Goal: Find specific page/section: Find specific page/section

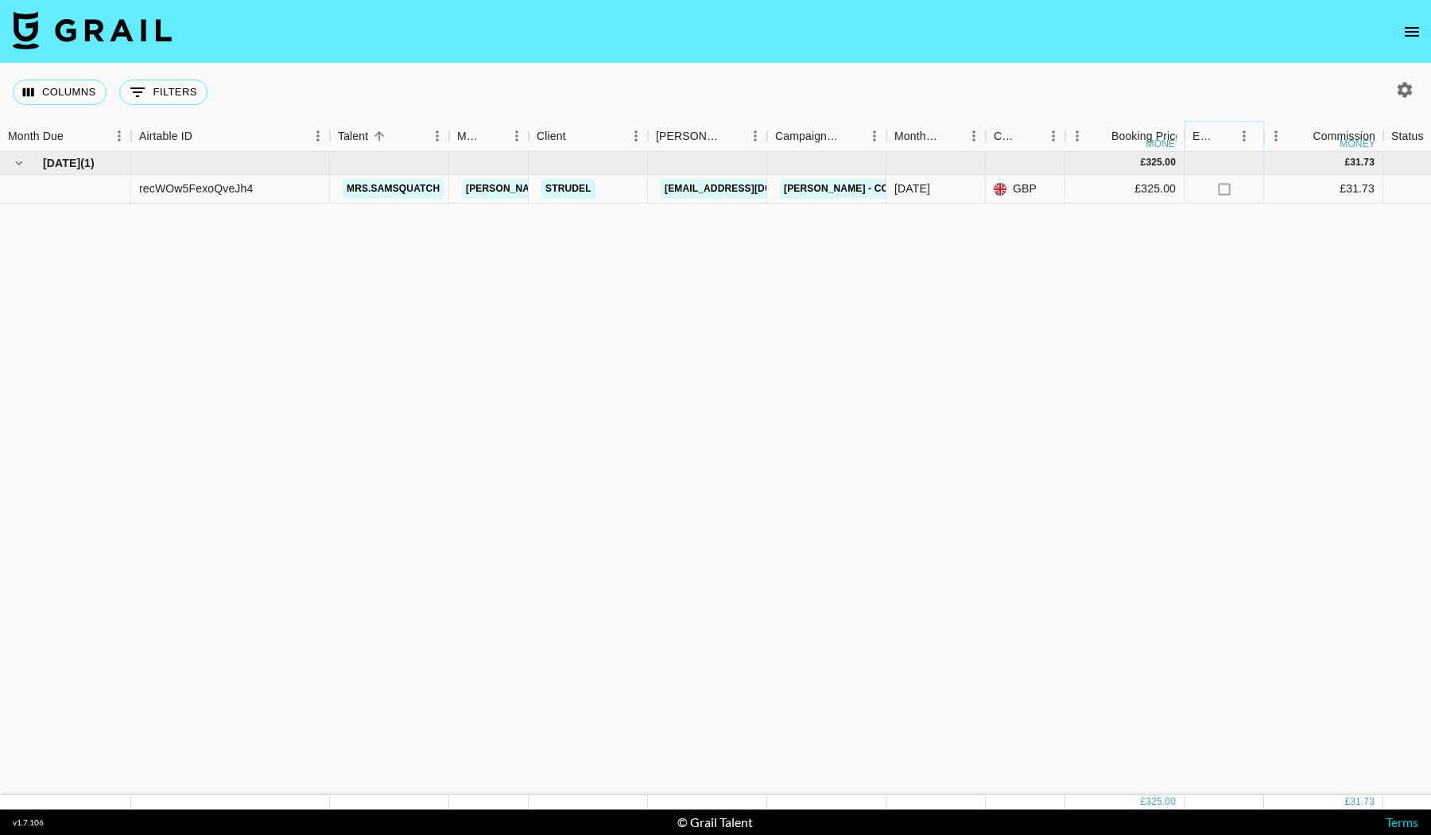
click at [1242, 134] on icon "Menu" at bounding box center [1245, 136] width 16 height 16
click at [1320, 301] on div "Oct '25 ( 1 ) £ 325.00 £ 31.73 recWOw5FexoQveJh4 mrs.samsquatch taylor.chambers…" at bounding box center [1320, 473] width 2640 height 643
click at [1396, 199] on div at bounding box center [1443, 189] width 119 height 29
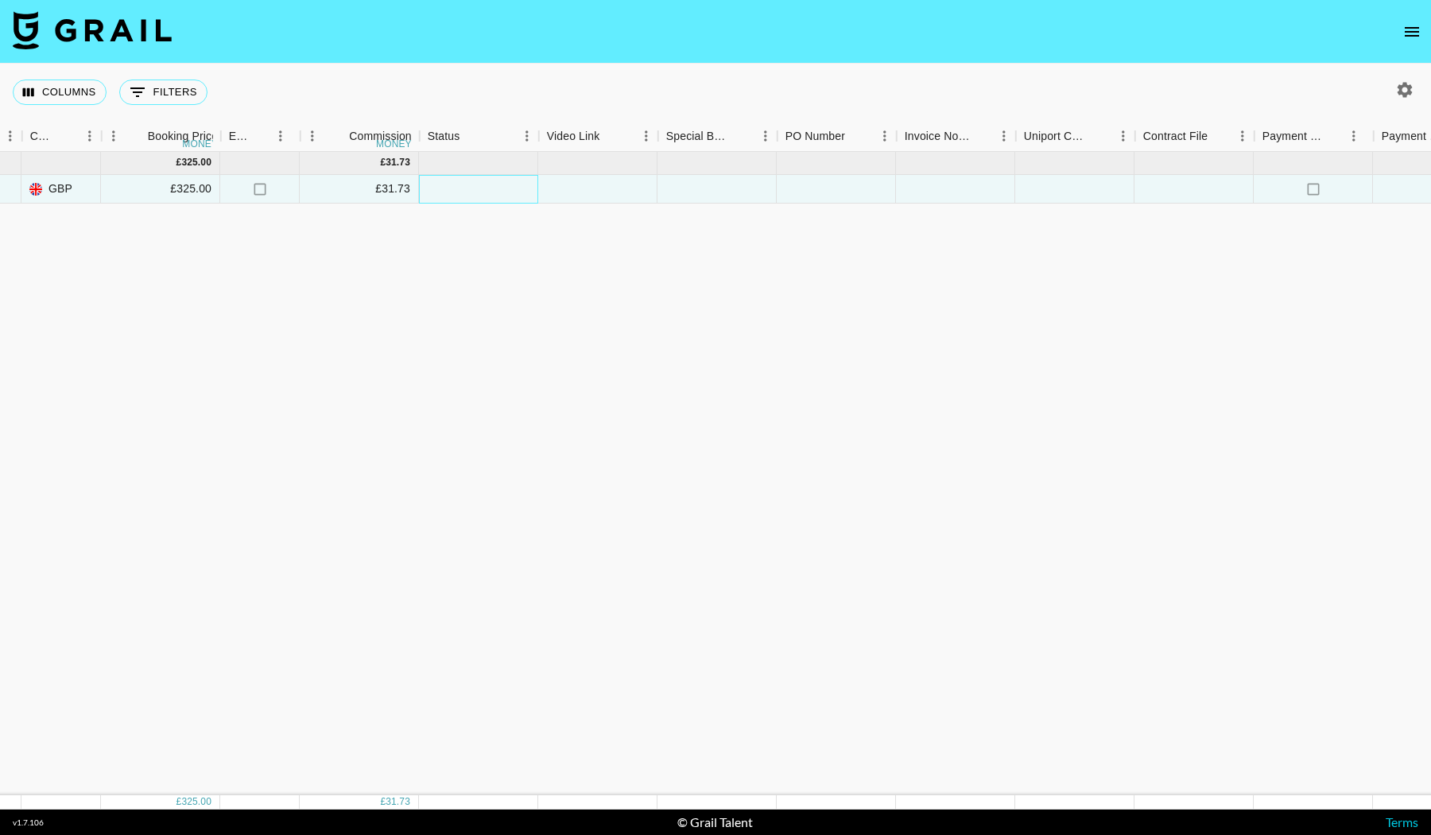
scroll to position [0, 964]
click at [479, 183] on div at bounding box center [479, 189] width 119 height 29
click at [455, 188] on div at bounding box center [479, 189] width 119 height 29
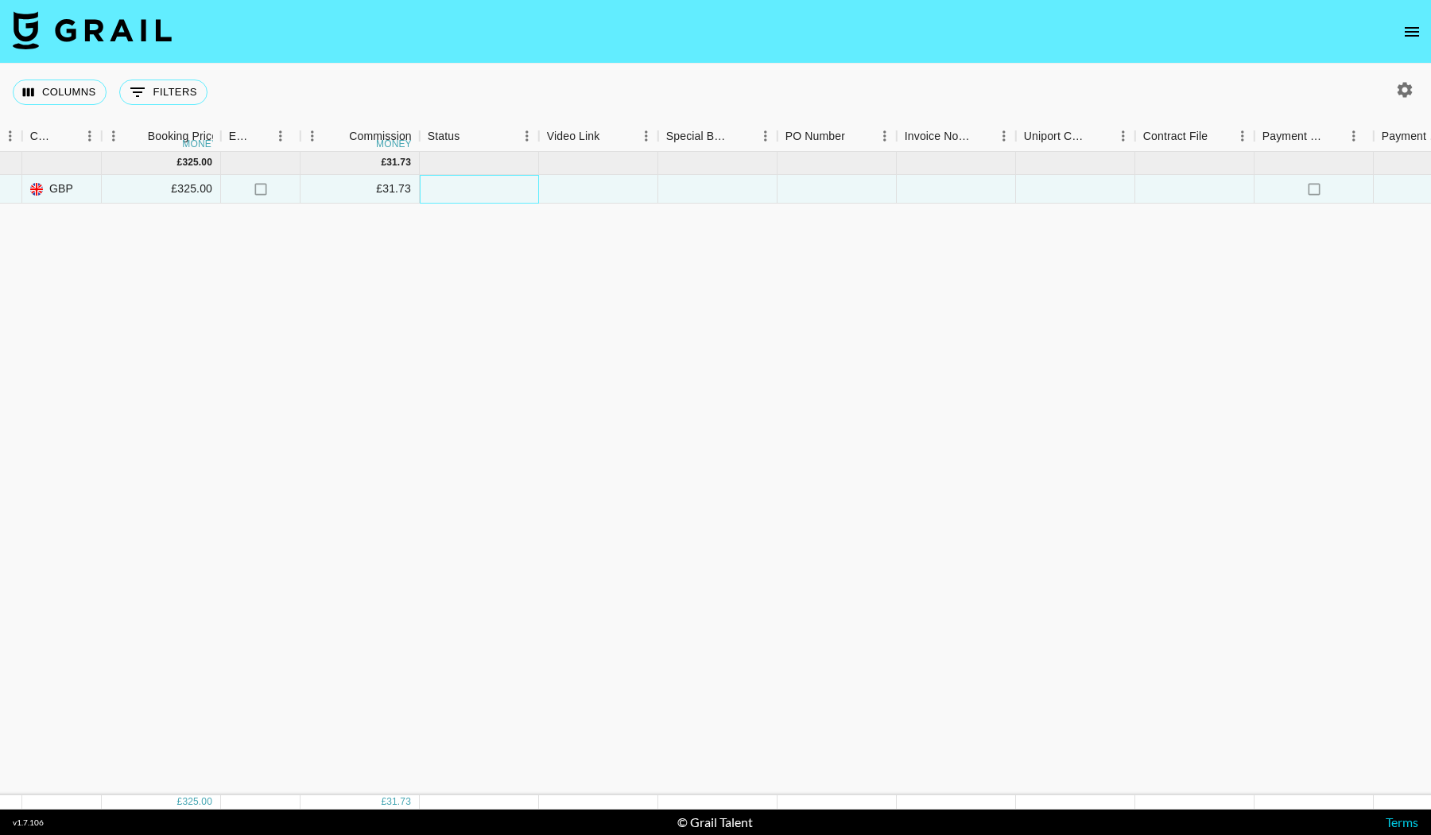
click at [490, 197] on div at bounding box center [479, 189] width 119 height 29
click at [623, 193] on div at bounding box center [598, 189] width 119 height 29
click at [623, 193] on input "text" at bounding box center [598, 188] width 117 height 13
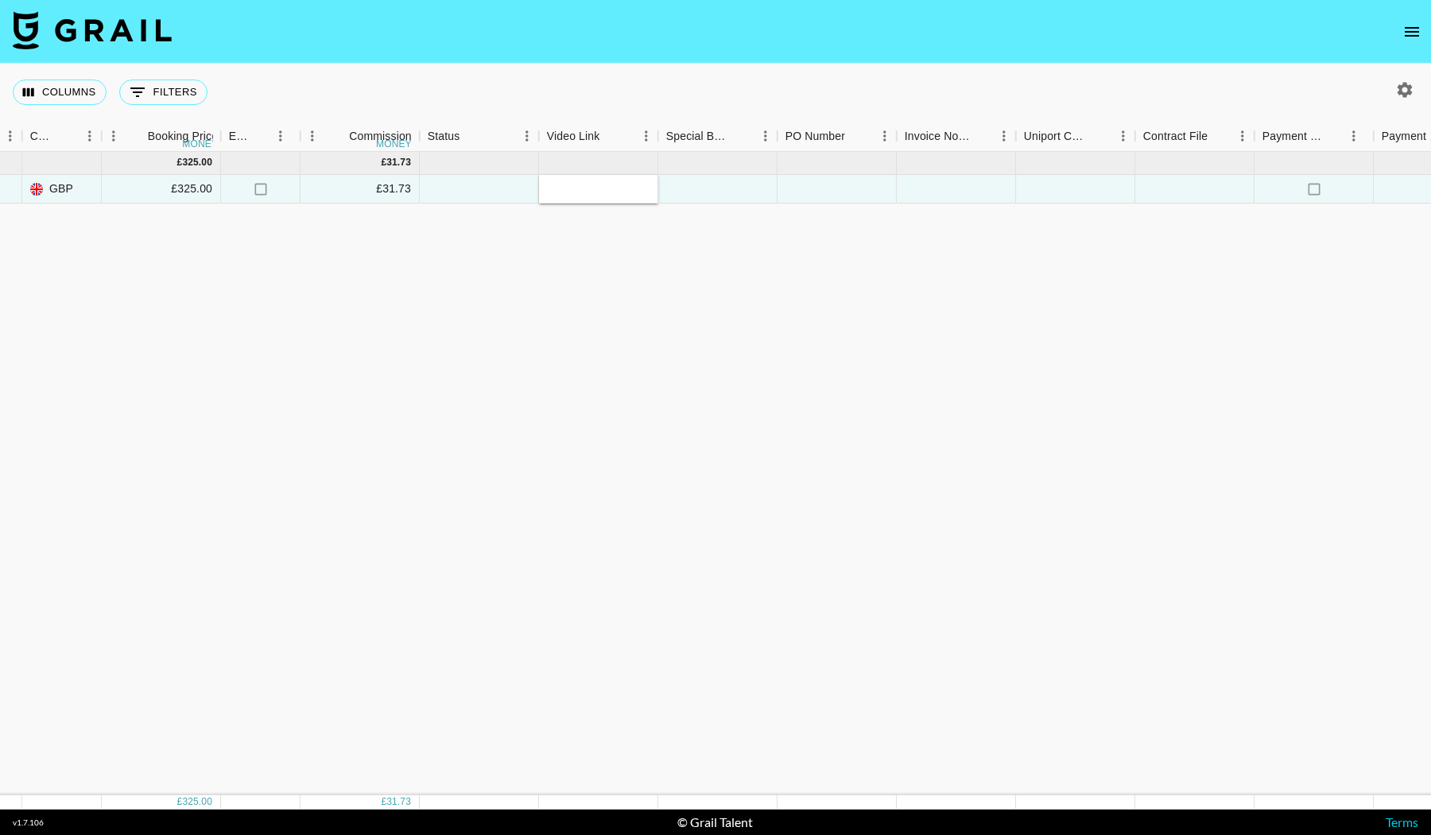
click at [623, 193] on input "text" at bounding box center [598, 188] width 117 height 13
click at [494, 189] on div at bounding box center [479, 189] width 119 height 29
click at [456, 195] on div at bounding box center [479, 189] width 119 height 29
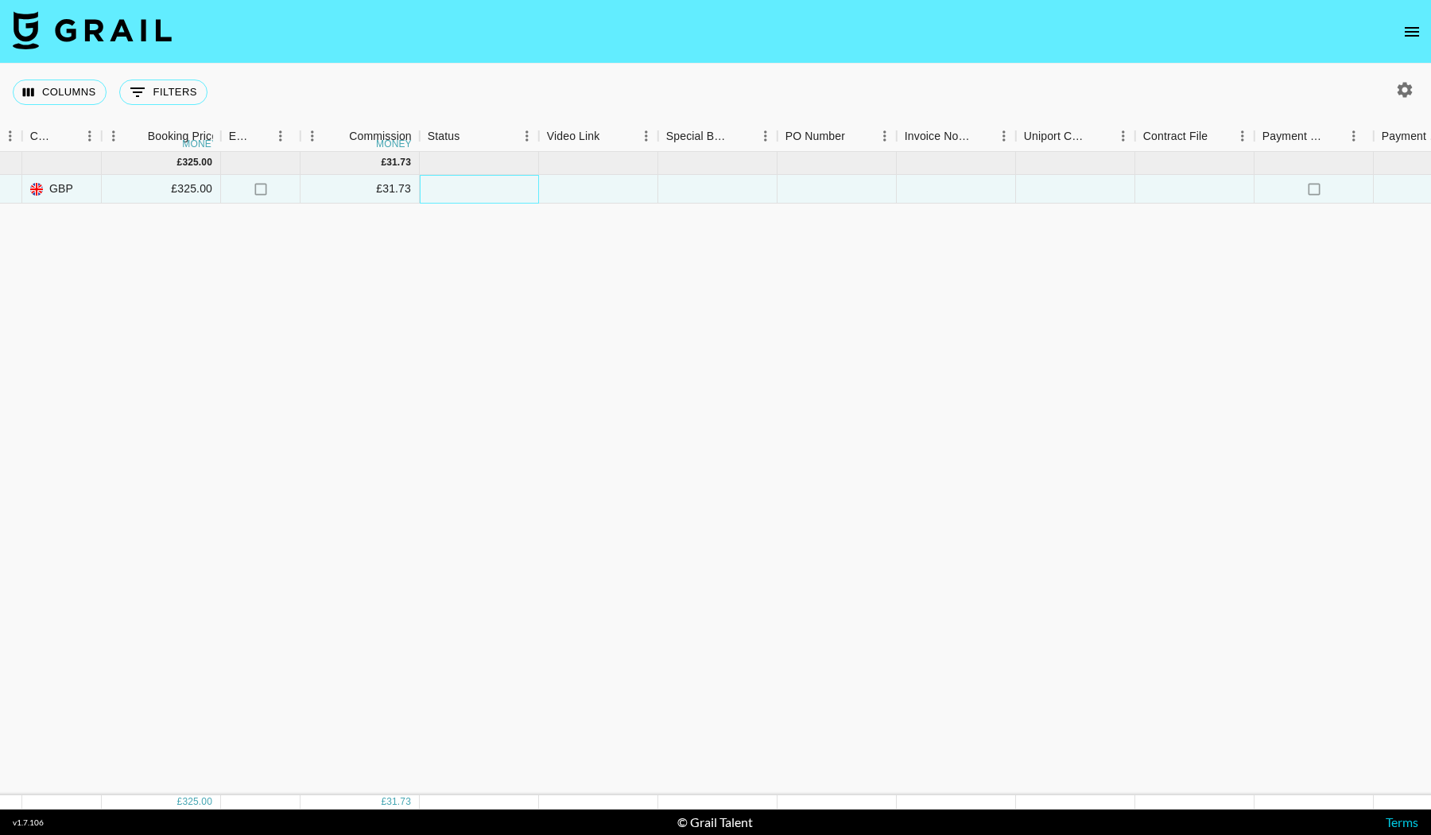
click at [456, 195] on div at bounding box center [479, 189] width 119 height 29
drag, startPoint x: 456, startPoint y: 195, endPoint x: 416, endPoint y: 187, distance: 40.5
click at [416, 187] on div "£31.73" at bounding box center [360, 189] width 119 height 29
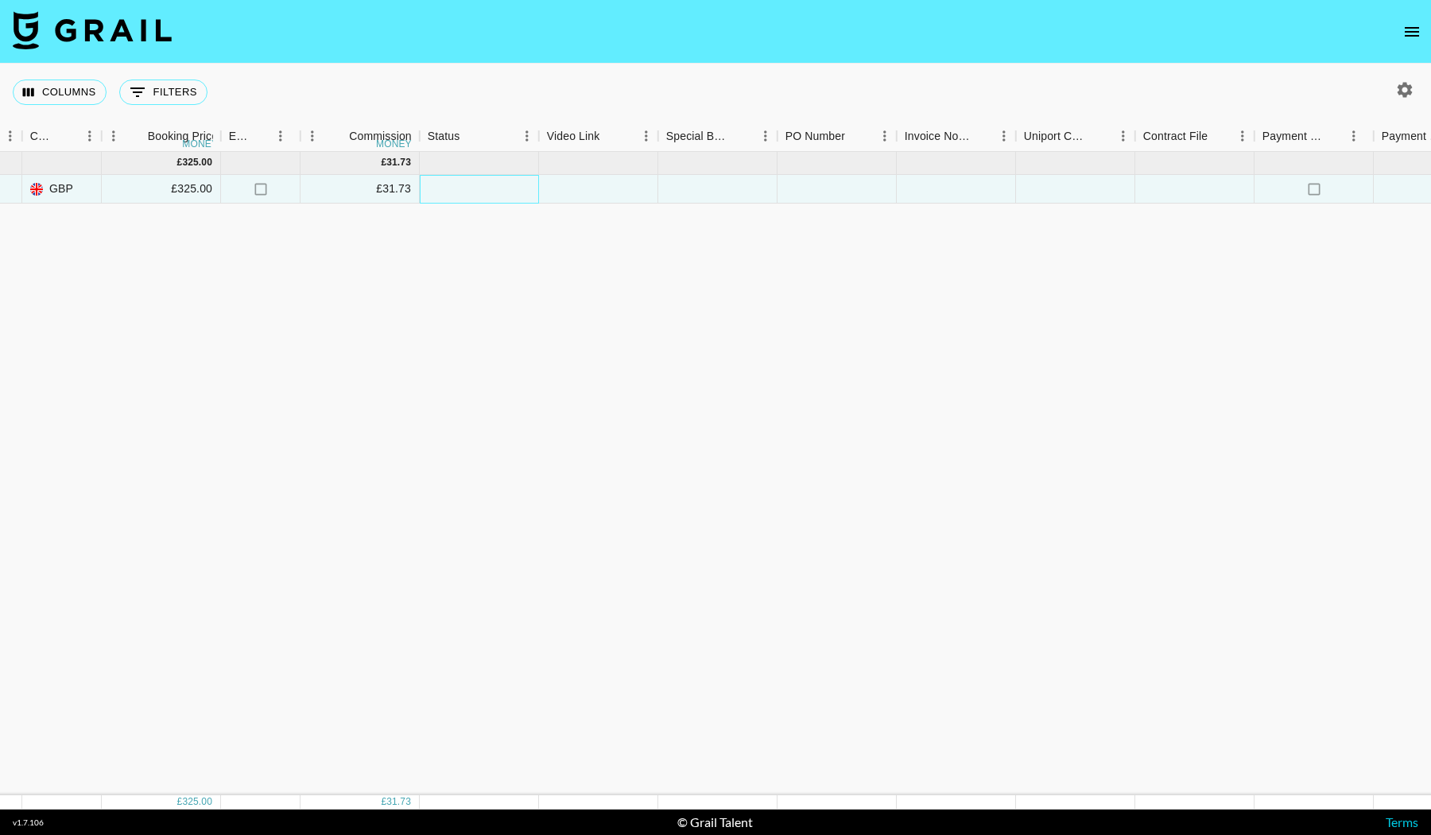
click at [460, 191] on div at bounding box center [479, 189] width 119 height 29
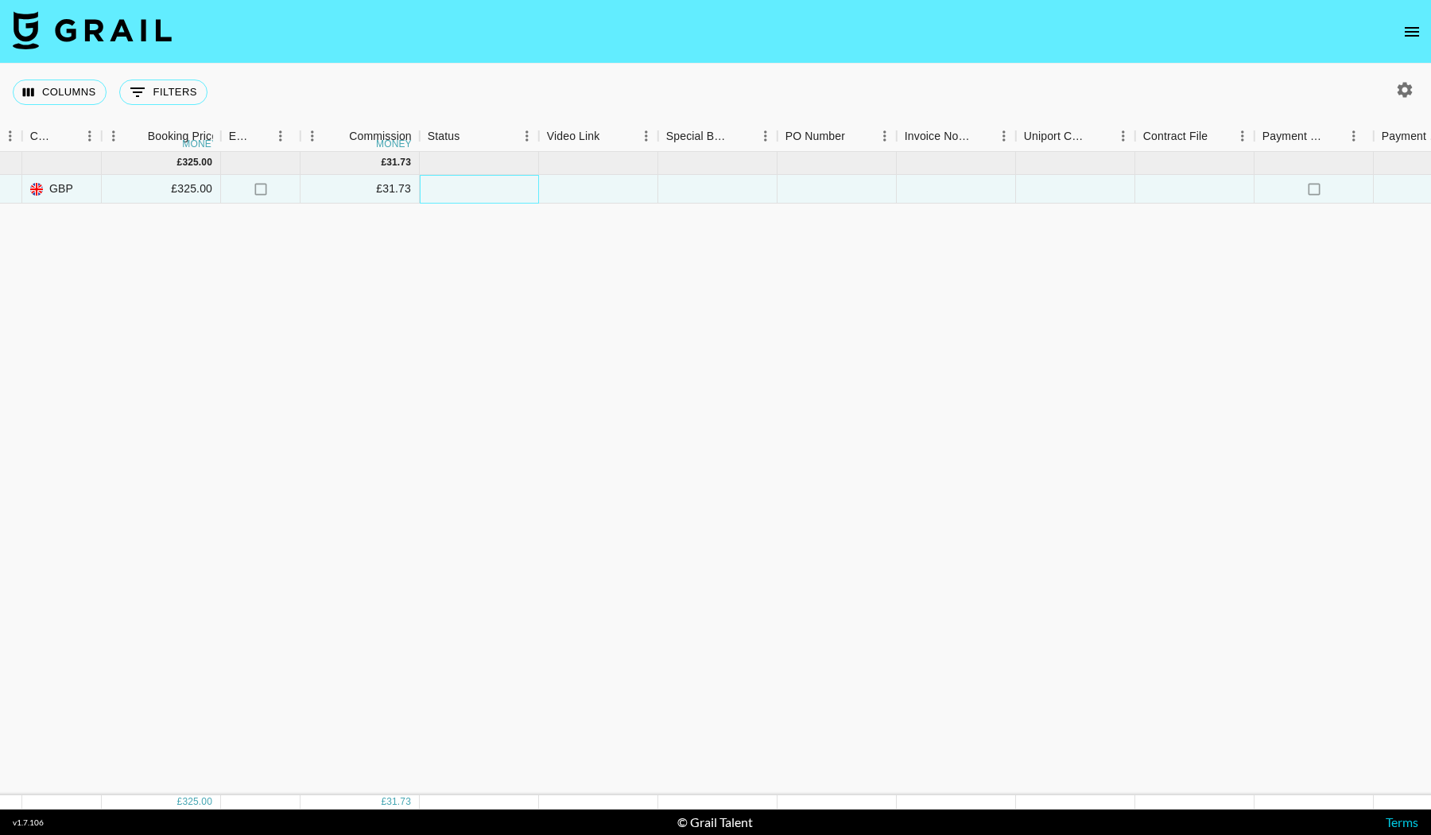
scroll to position [0, 1209]
click at [1397, 185] on icon "select merge strategy" at bounding box center [1399, 189] width 19 height 19
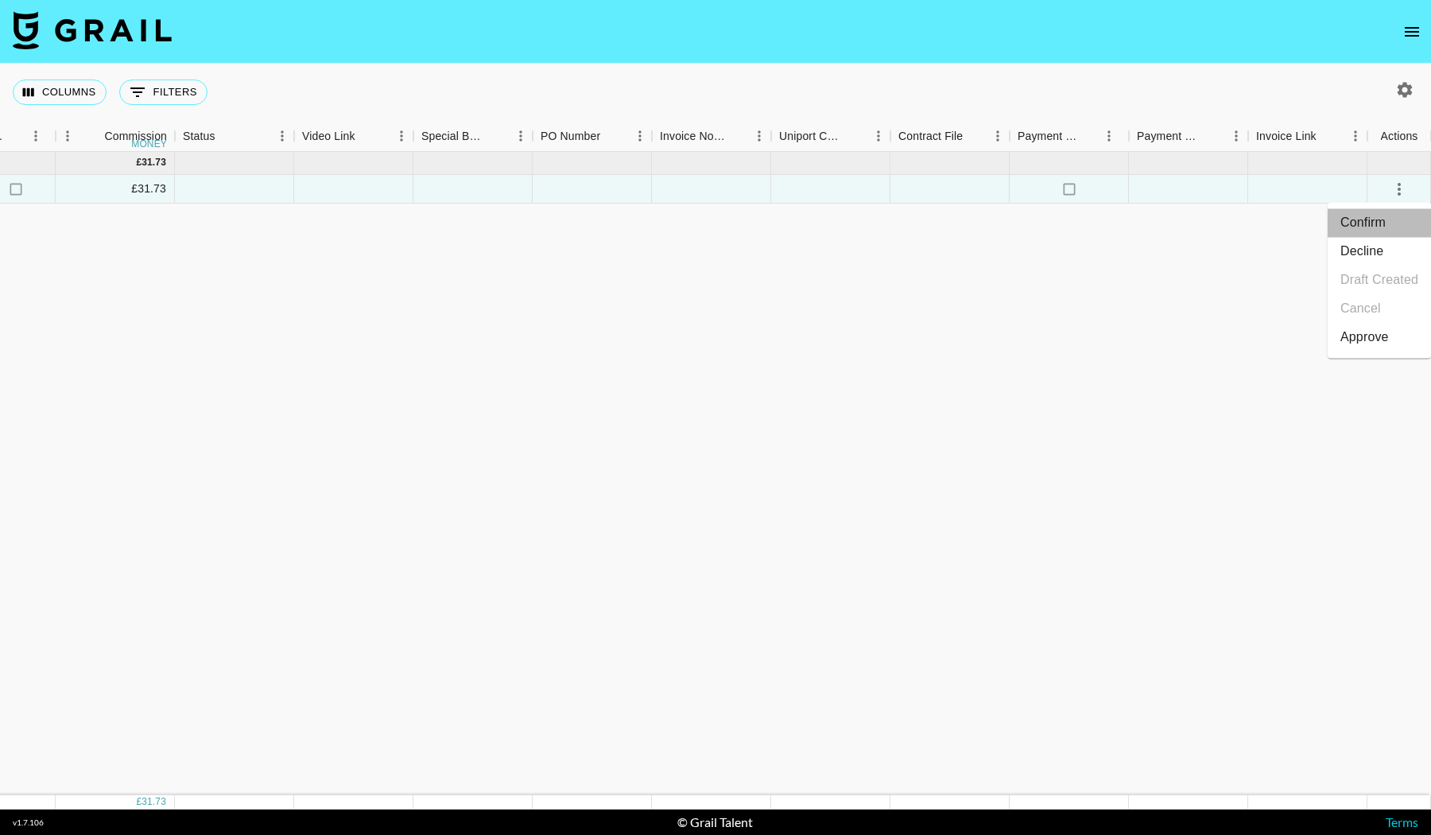
click at [1376, 220] on li "Confirm" at bounding box center [1379, 222] width 103 height 29
click at [1374, 279] on li "Draft Created" at bounding box center [1379, 280] width 103 height 29
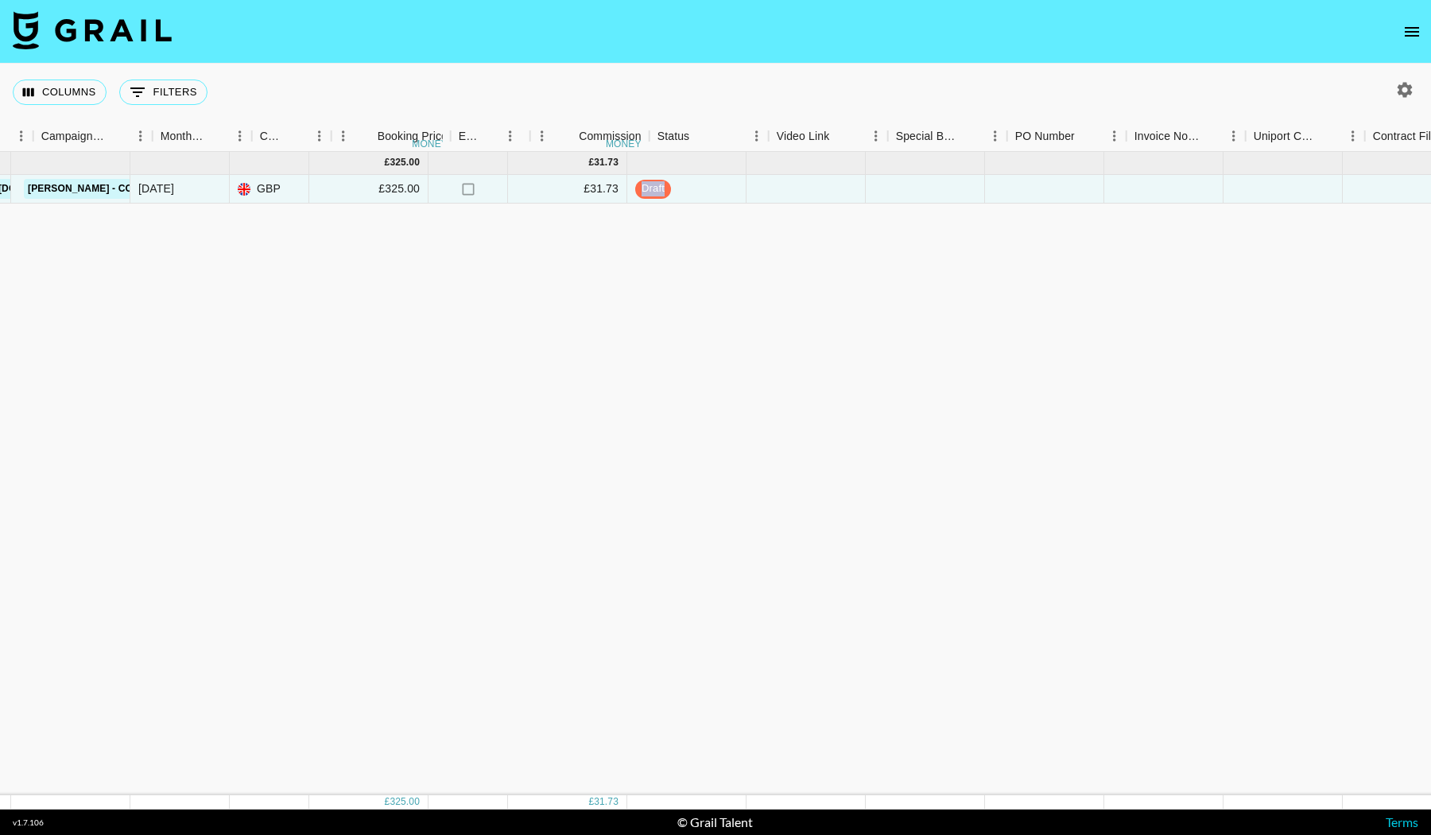
scroll to position [0, 720]
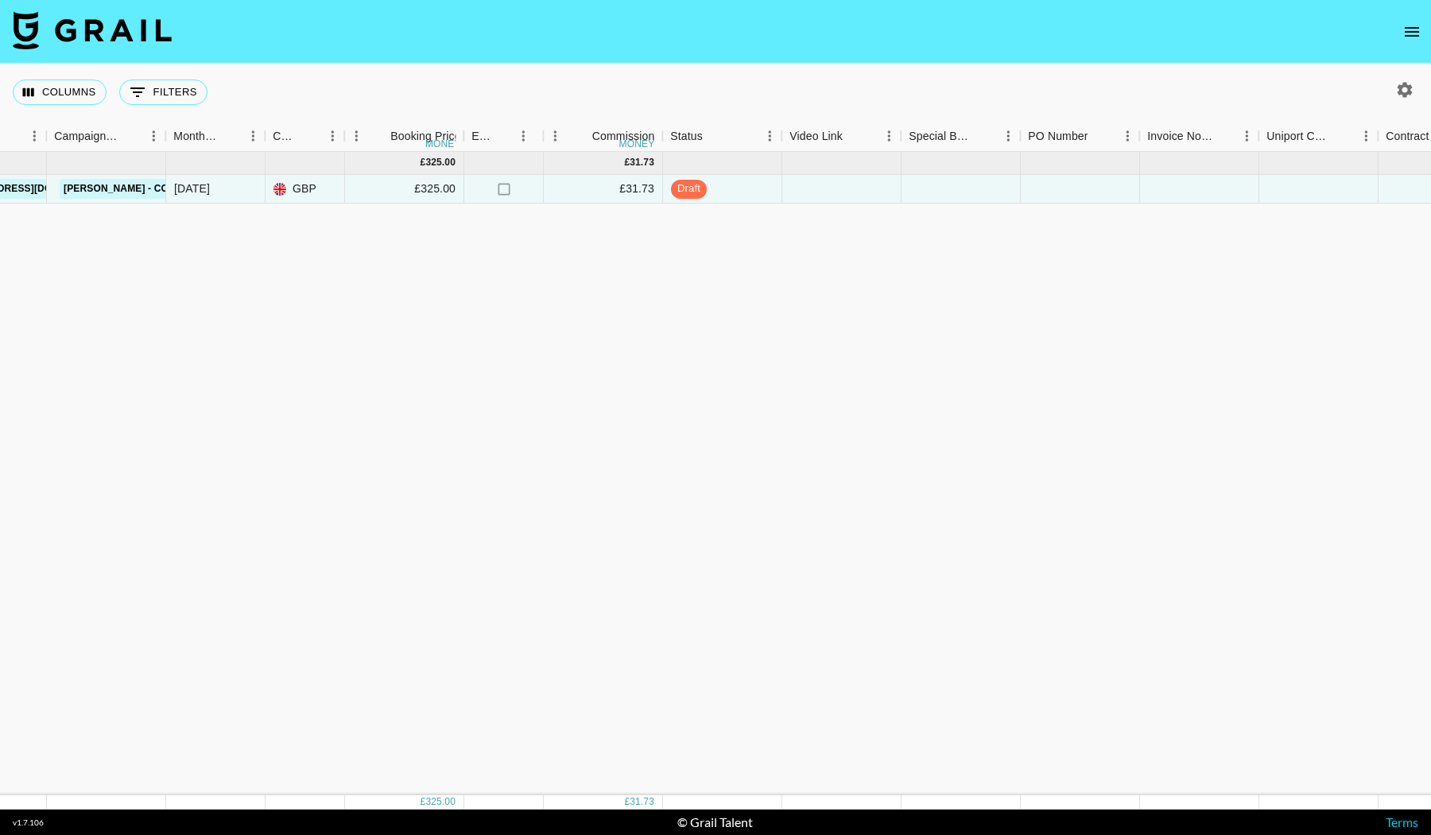
click at [751, 313] on div "Oct '25 ( 1 ) £ 325.00 £ 31.73 recWOw5FexoQveJh4 mrs.samsquatch taylor.chambers…" at bounding box center [600, 473] width 2640 height 643
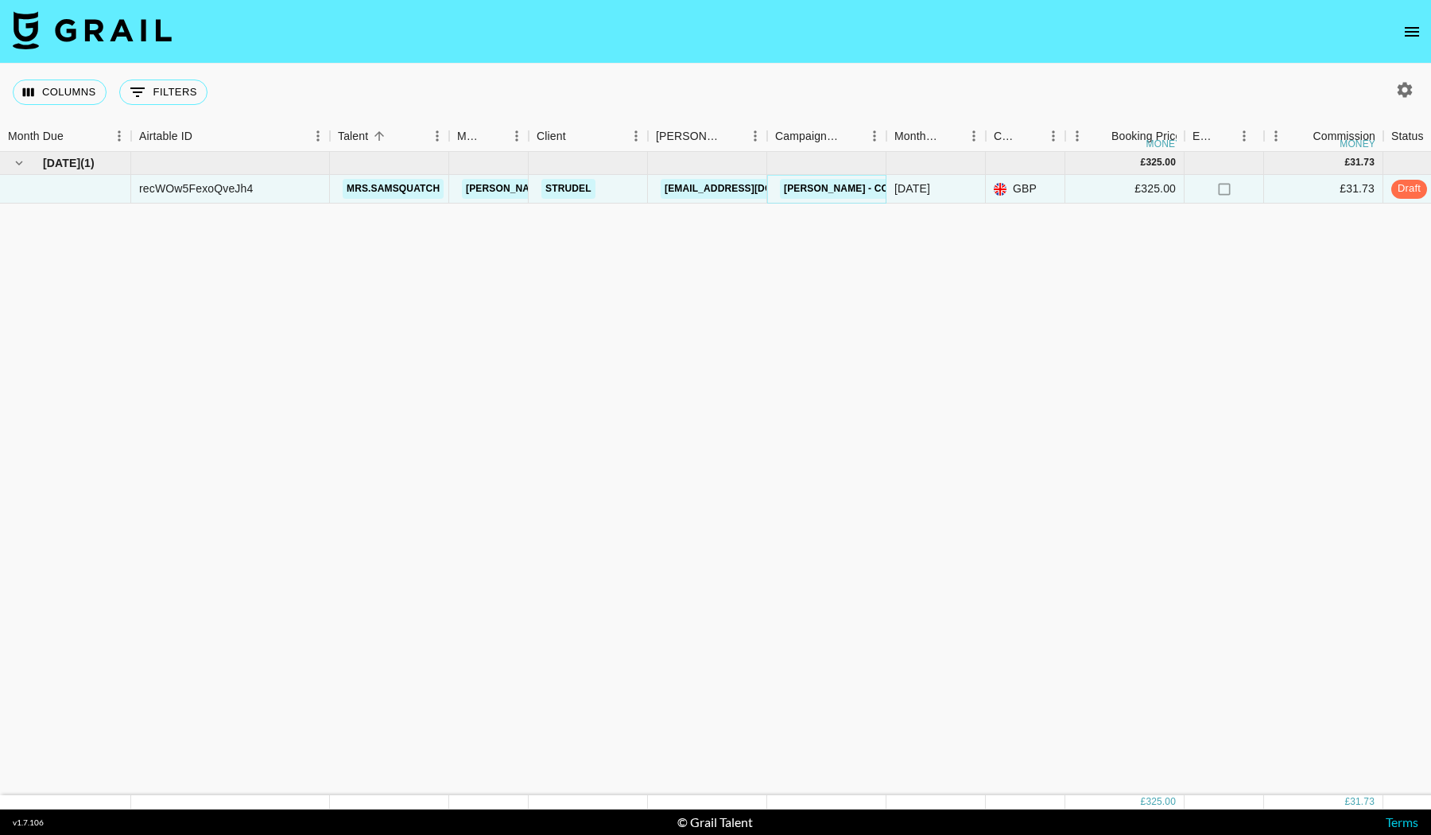
click at [840, 195] on link "[PERSON_NAME] - Cold" at bounding box center [843, 189] width 126 height 20
click at [1408, 29] on icon "open drawer" at bounding box center [1412, 31] width 19 height 19
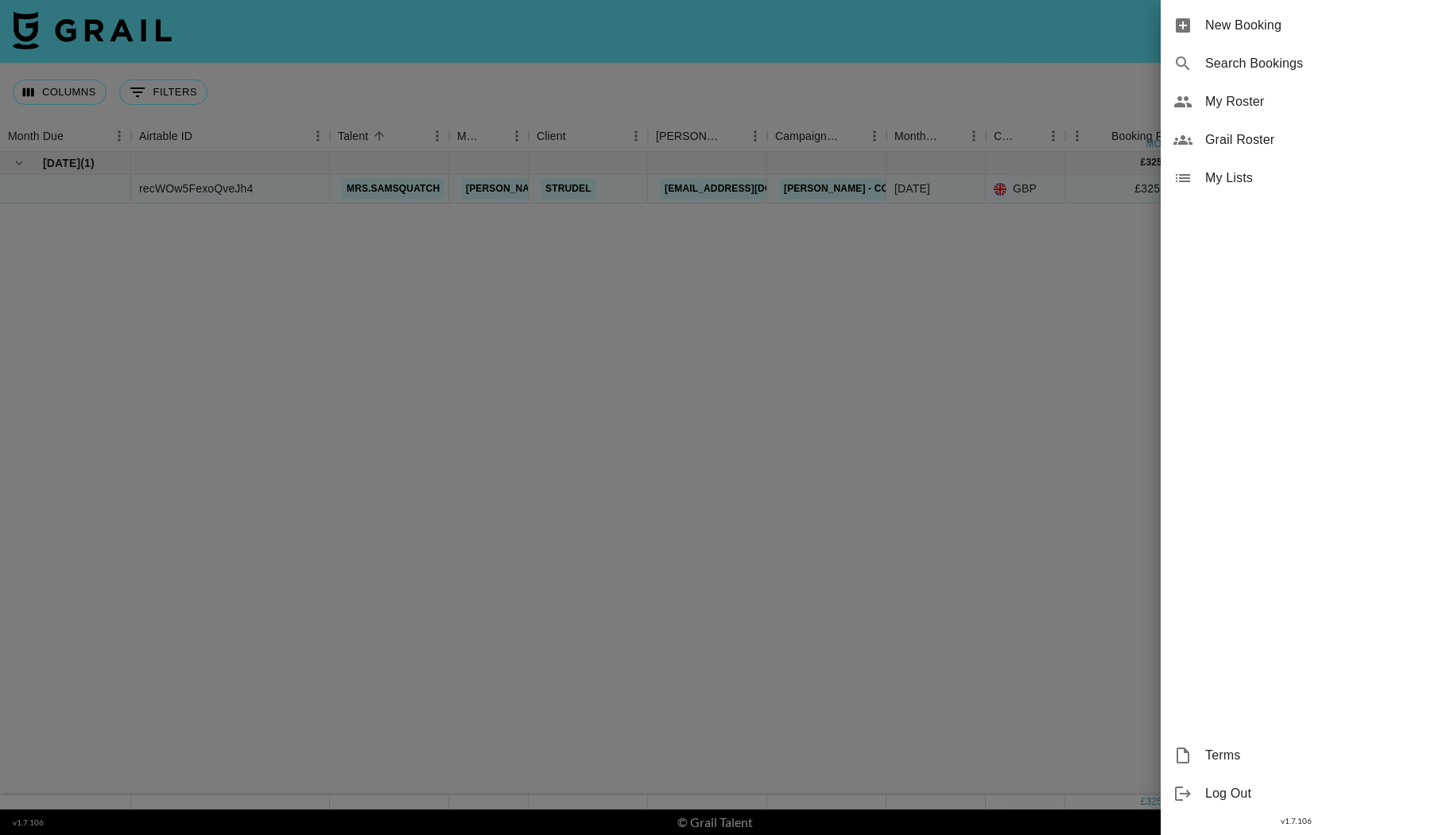
click at [1241, 107] on span "My Roster" at bounding box center [1312, 101] width 213 height 19
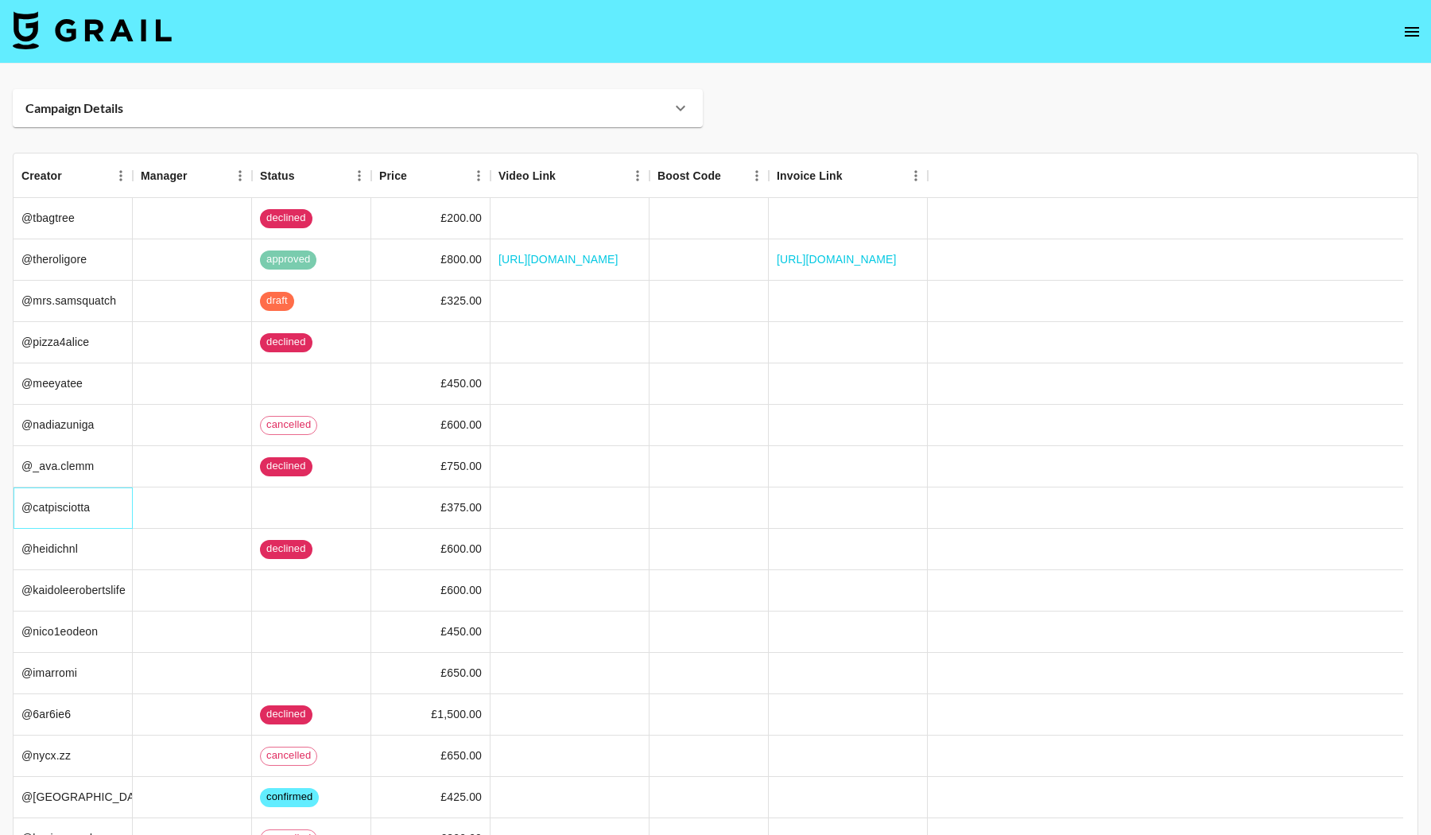
click at [68, 517] on div "@catpisciotta" at bounding box center [73, 507] width 119 height 41
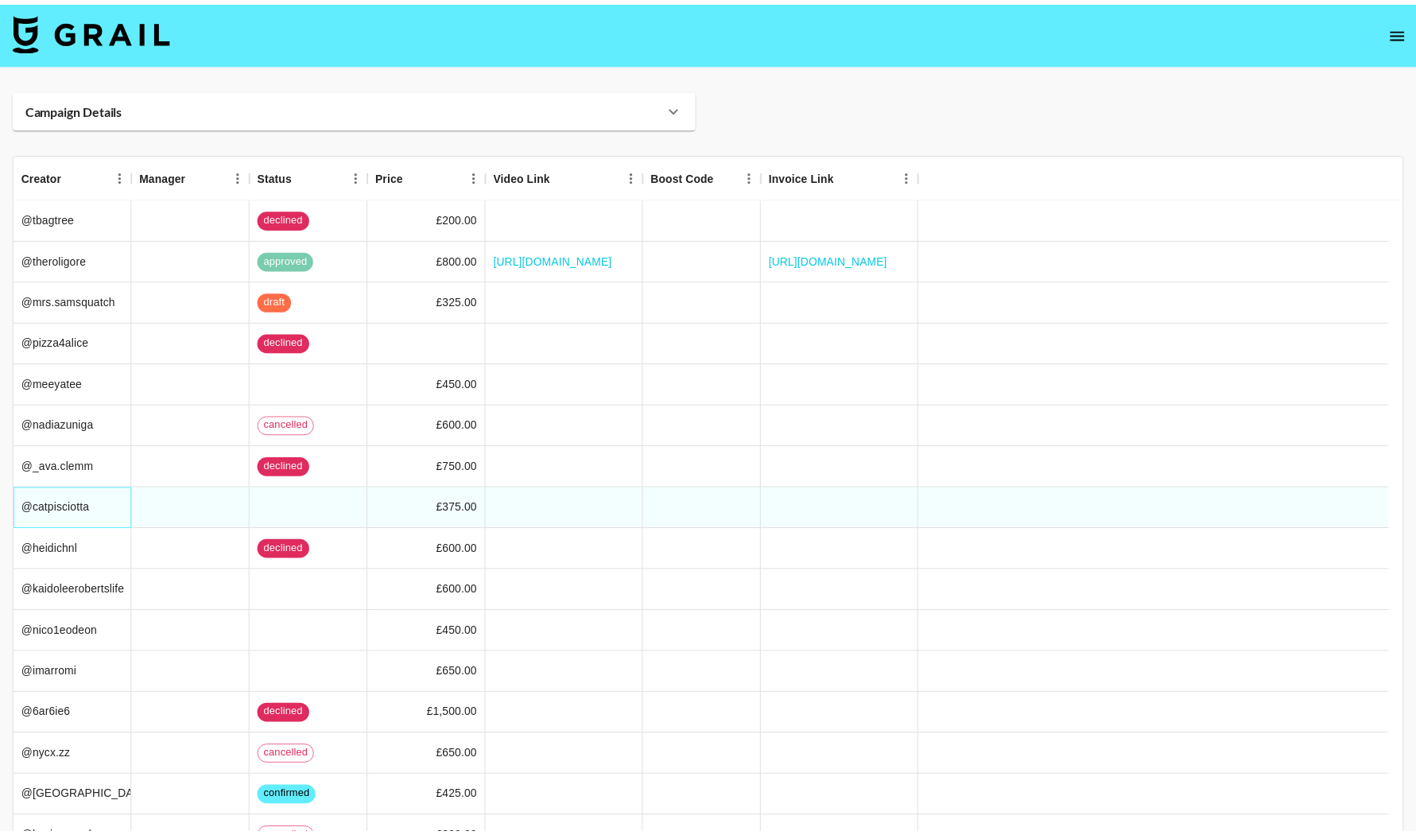
scroll to position [569, 0]
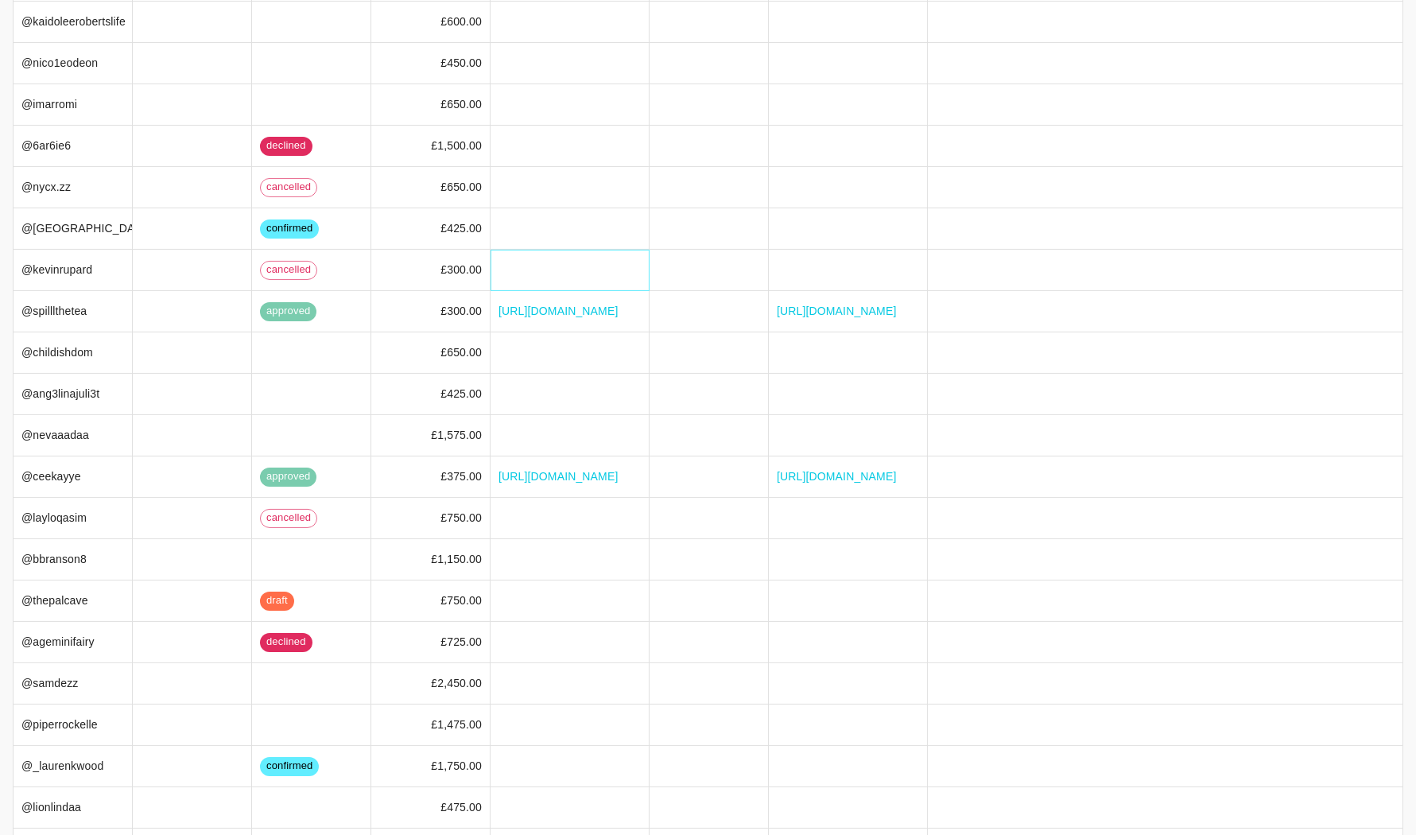
click at [550, 260] on div at bounding box center [570, 270] width 159 height 41
click at [609, 258] on div at bounding box center [570, 270] width 159 height 41
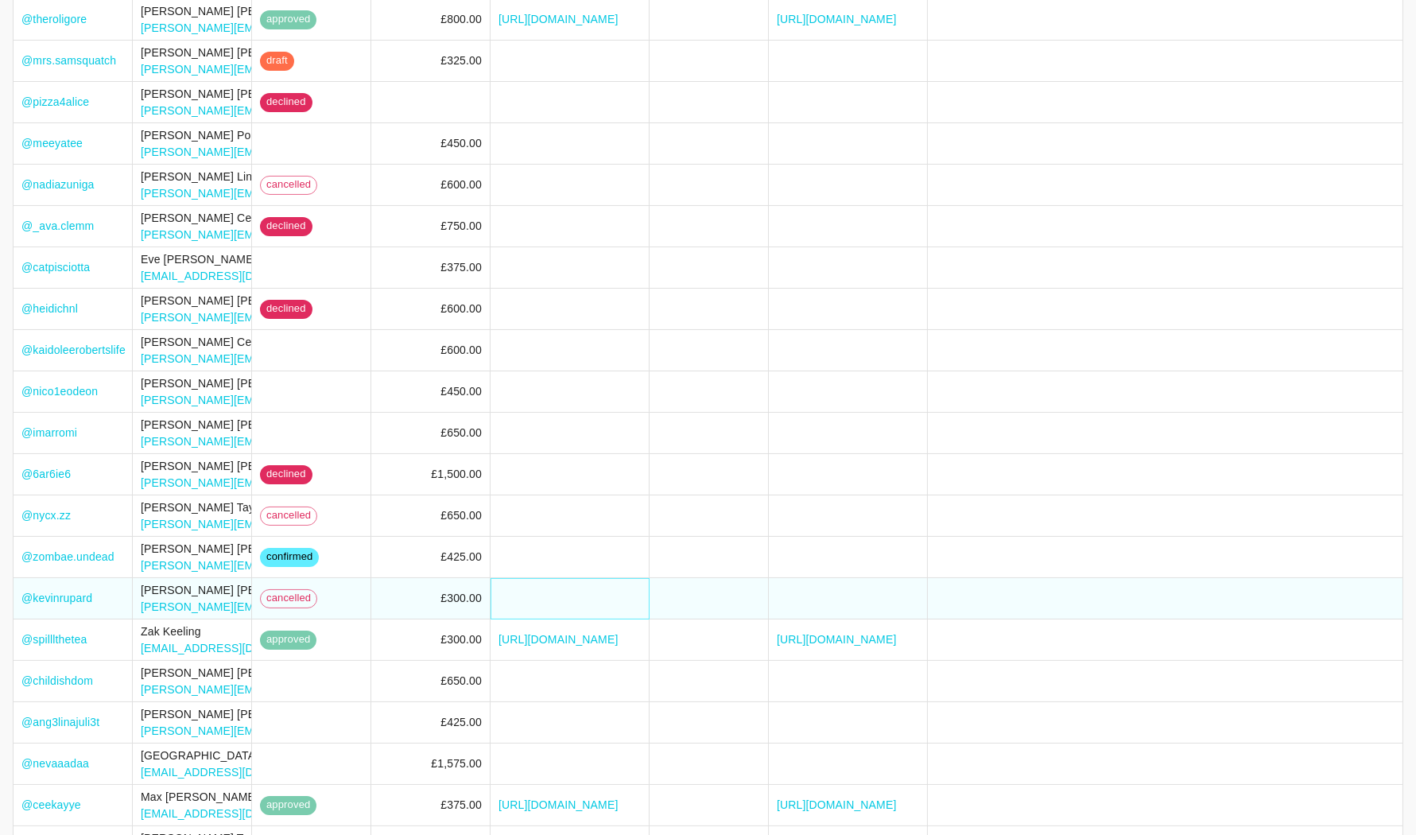
scroll to position [140, 0]
